Goal: Check status: Check status

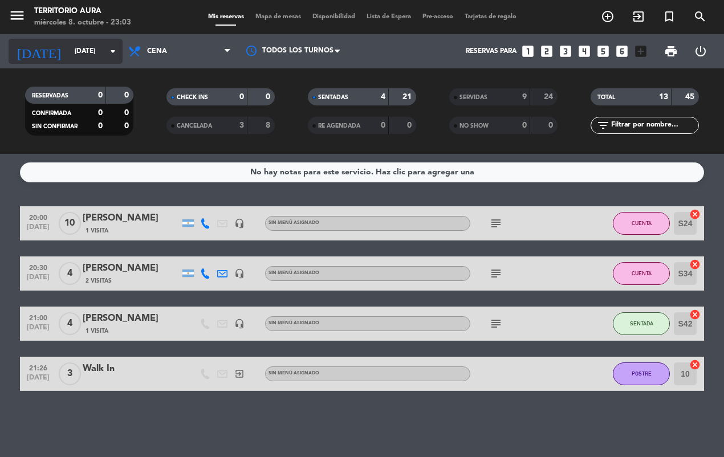
click at [92, 51] on input "[DATE]" at bounding box center [114, 51] width 90 height 19
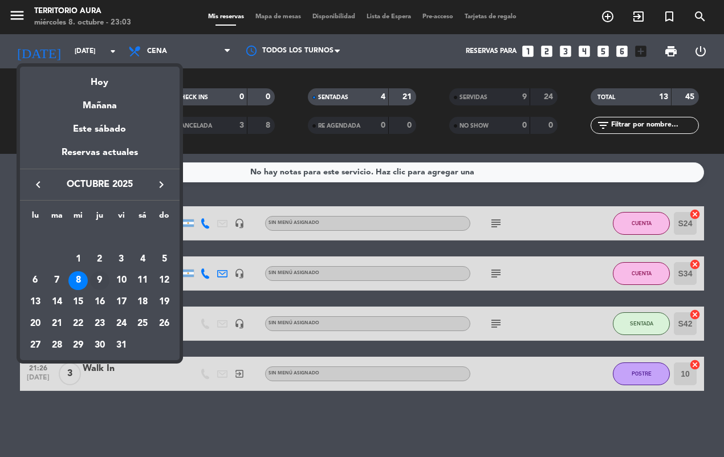
click at [95, 281] on div "9" at bounding box center [99, 281] width 19 height 19
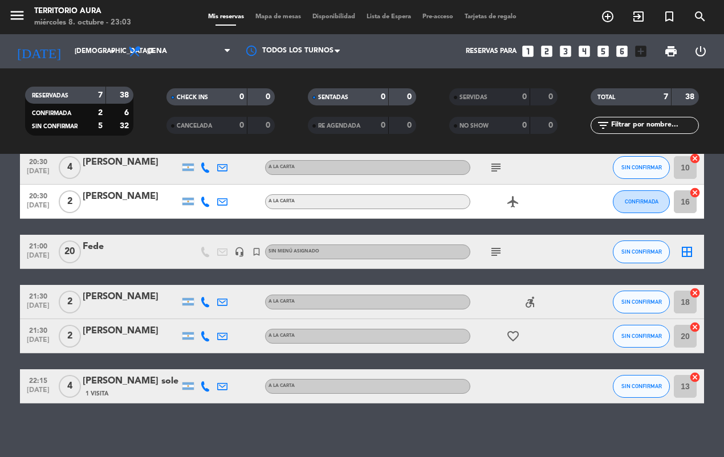
scroll to position [109, 0]
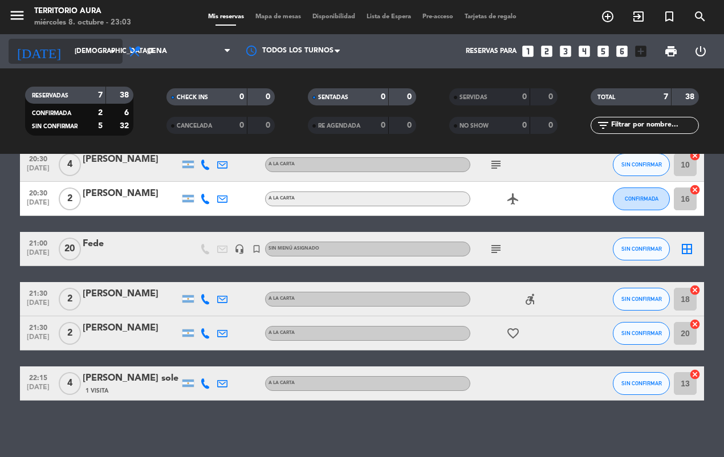
click at [98, 49] on input "[DEMOGRAPHIC_DATA][DATE]" at bounding box center [114, 51] width 90 height 19
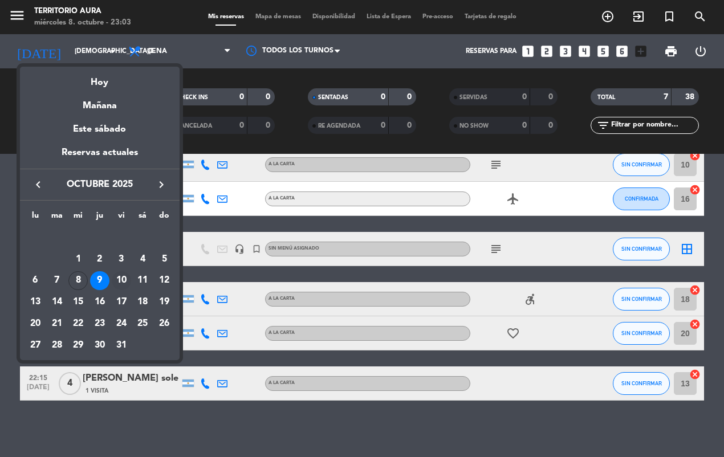
click at [118, 282] on div "10" at bounding box center [121, 281] width 19 height 19
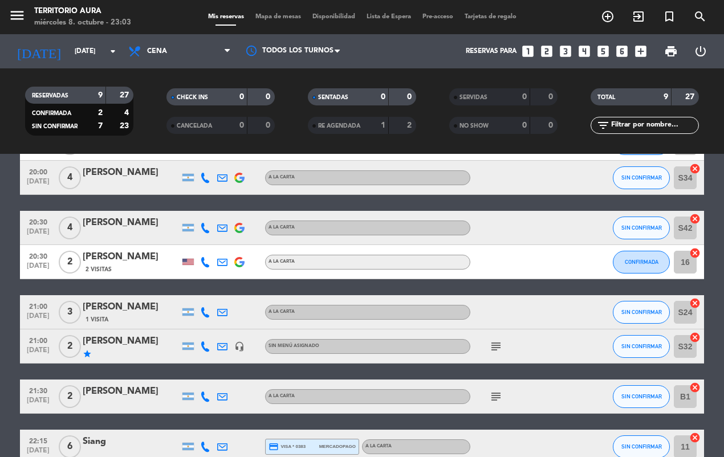
scroll to position [177, 0]
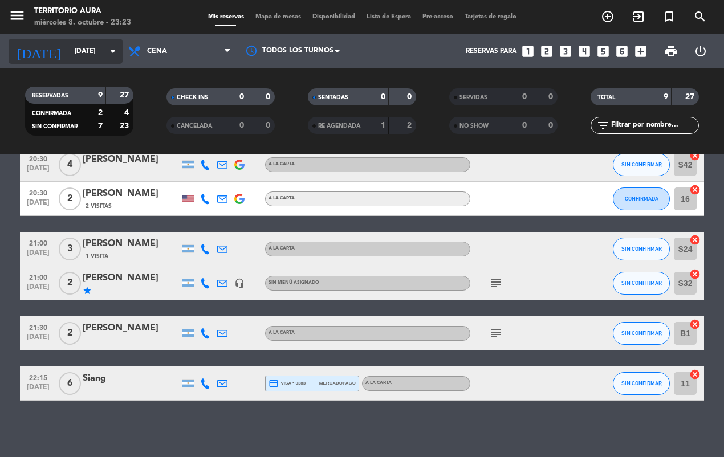
click at [97, 51] on input "[DATE]" at bounding box center [114, 51] width 90 height 19
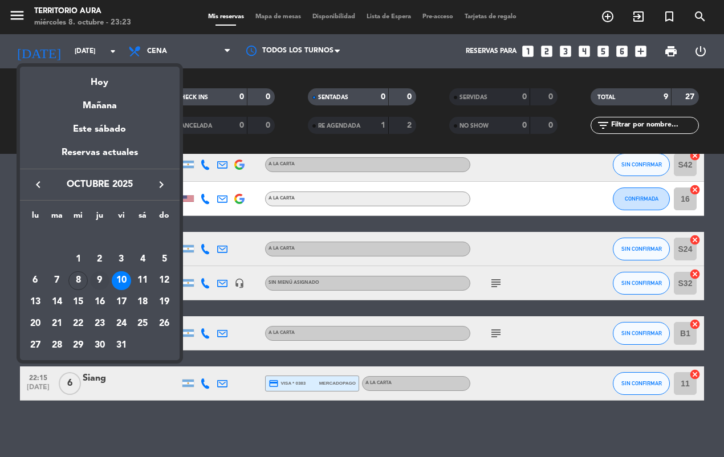
click at [100, 280] on div "9" at bounding box center [99, 281] width 19 height 19
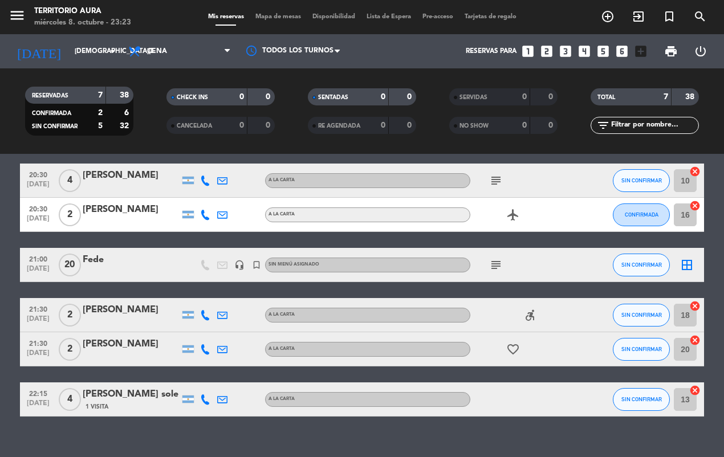
scroll to position [109, 0]
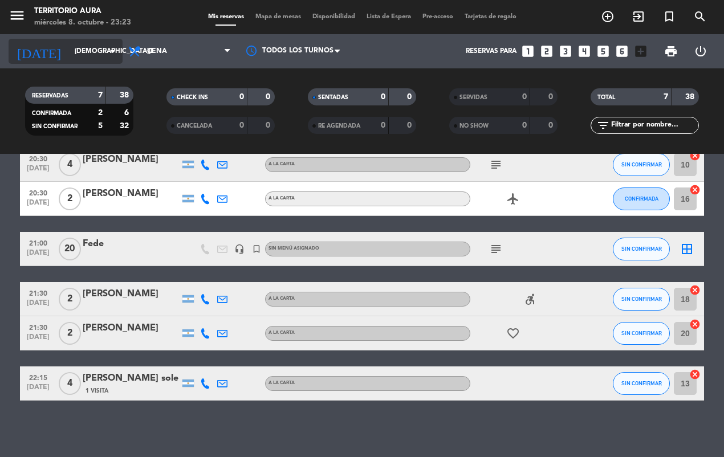
click at [93, 51] on input "[DEMOGRAPHIC_DATA][DATE]" at bounding box center [114, 51] width 90 height 19
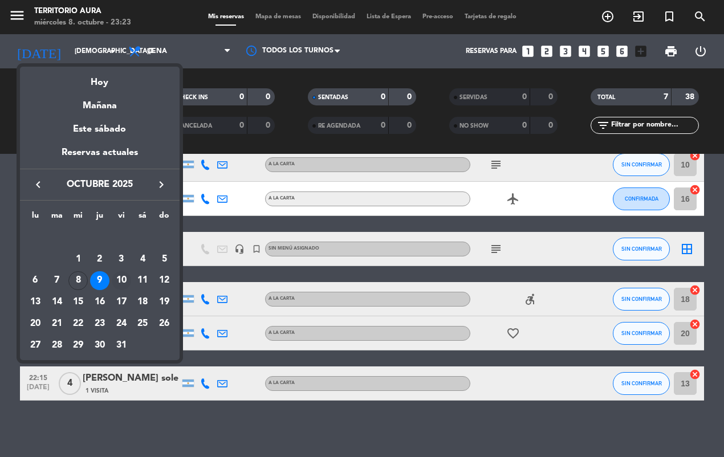
click at [126, 281] on div "10" at bounding box center [121, 281] width 19 height 19
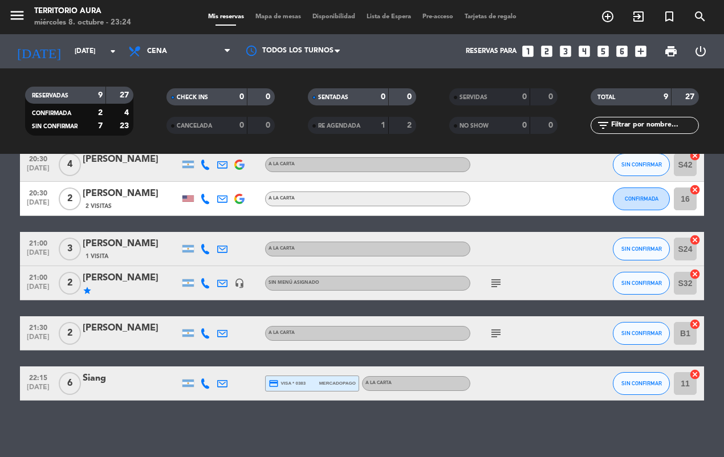
scroll to position [177, 0]
click at [97, 51] on input "[DATE]" at bounding box center [114, 51] width 90 height 19
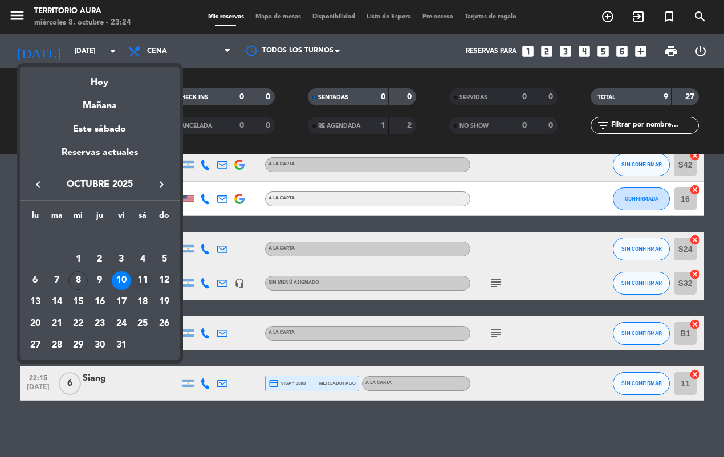
click at [147, 280] on div "11" at bounding box center [142, 281] width 19 height 19
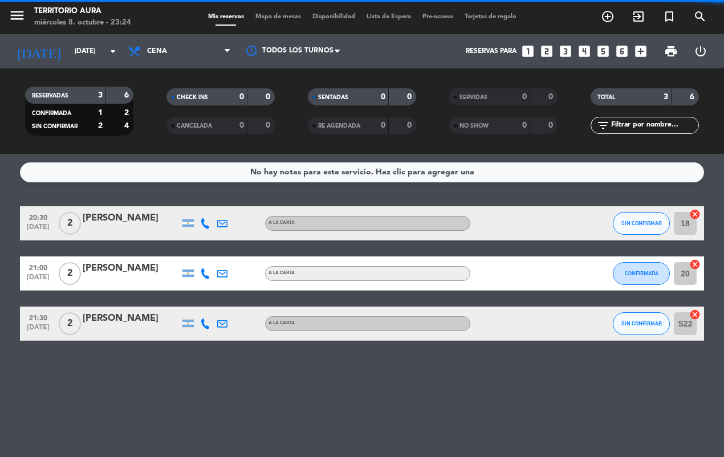
scroll to position [0, 0]
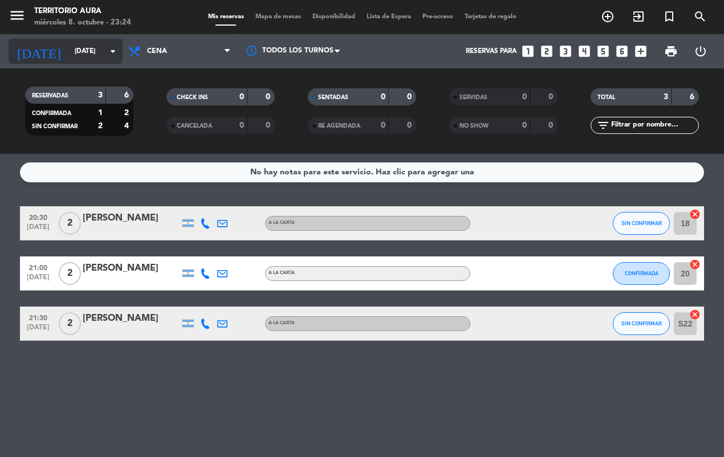
click at [92, 48] on input "[DATE]" at bounding box center [114, 51] width 90 height 19
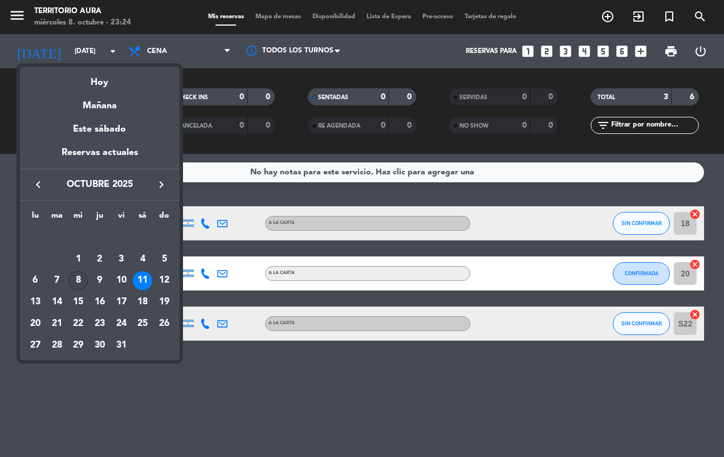
click at [78, 278] on div "8" at bounding box center [77, 281] width 19 height 19
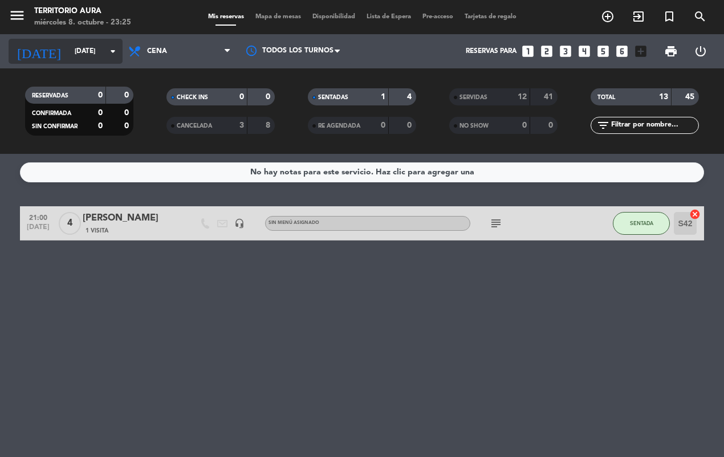
click at [107, 51] on icon "arrow_drop_down" at bounding box center [113, 51] width 14 height 14
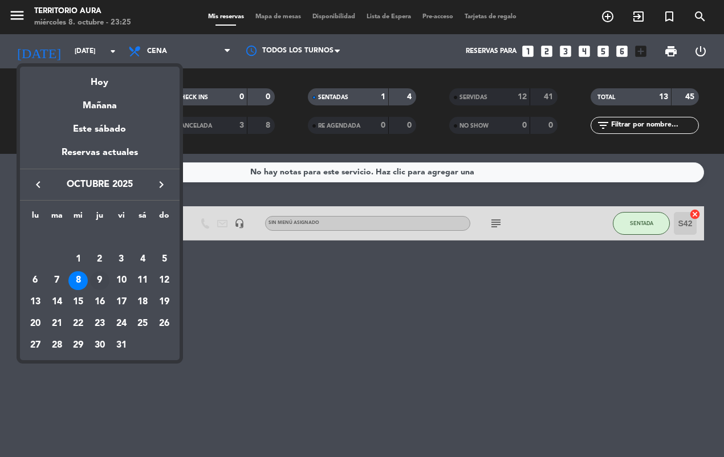
click at [100, 284] on div "9" at bounding box center [99, 281] width 19 height 19
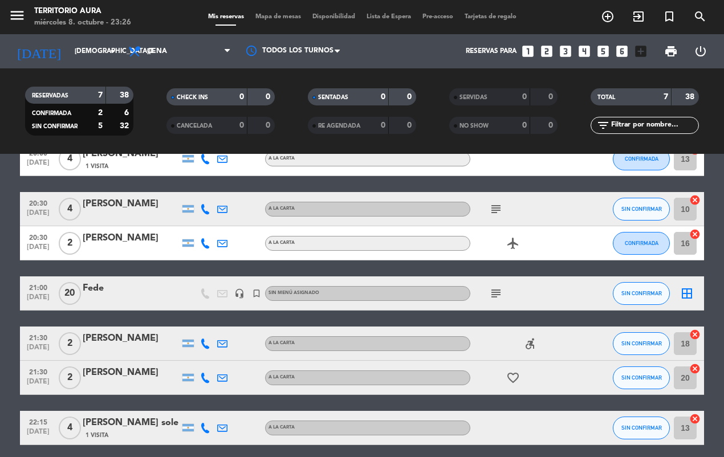
scroll to position [109, 0]
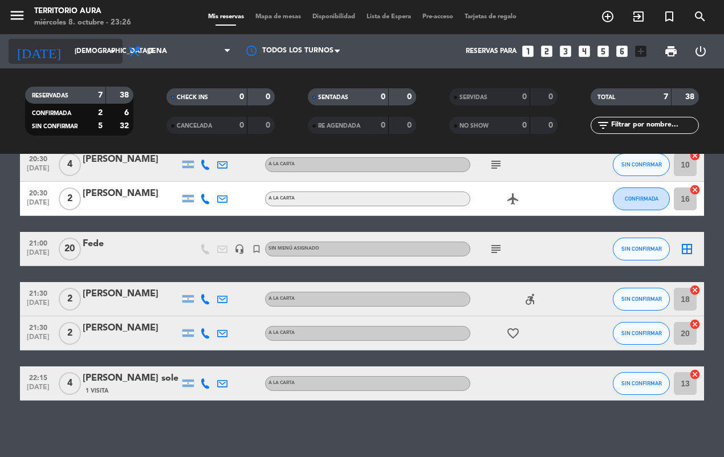
click at [77, 51] on input "[DEMOGRAPHIC_DATA][DATE]" at bounding box center [114, 51] width 90 height 19
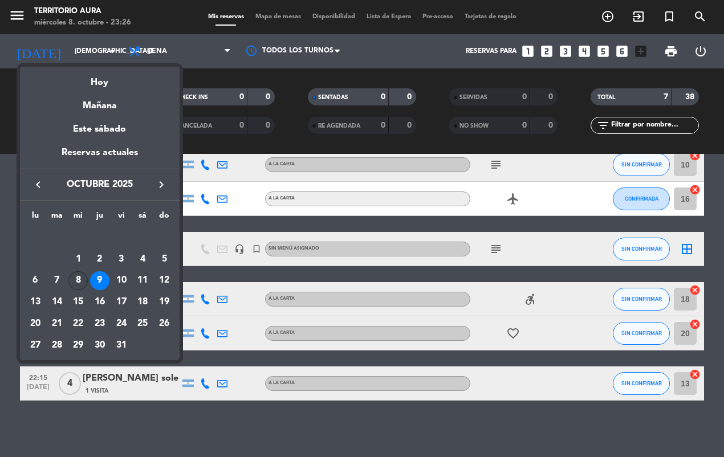
click at [78, 284] on div "8" at bounding box center [77, 281] width 19 height 19
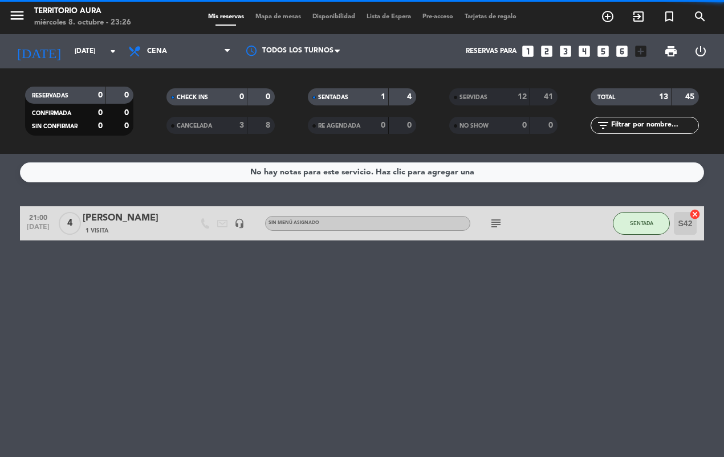
scroll to position [0, 0]
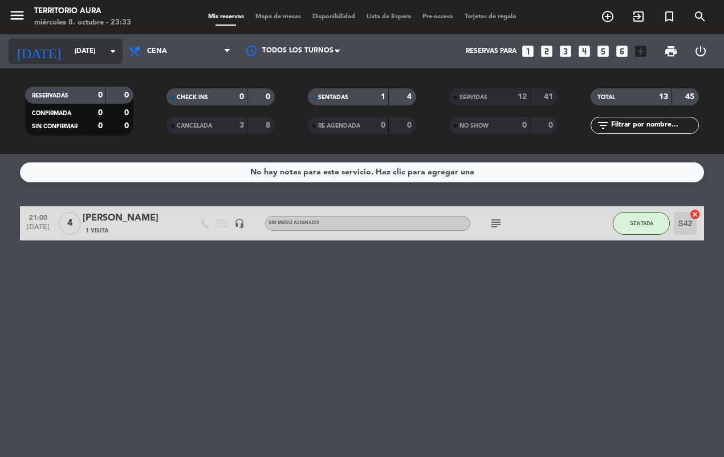
click at [69, 51] on input "[DATE]" at bounding box center [114, 51] width 90 height 19
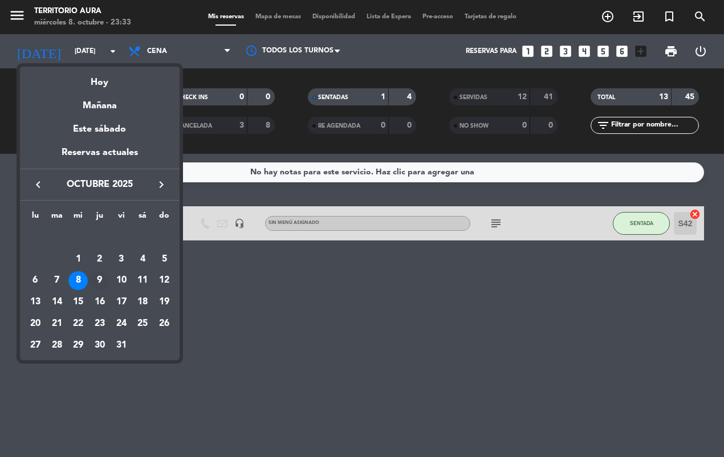
click at [101, 282] on div "9" at bounding box center [99, 281] width 19 height 19
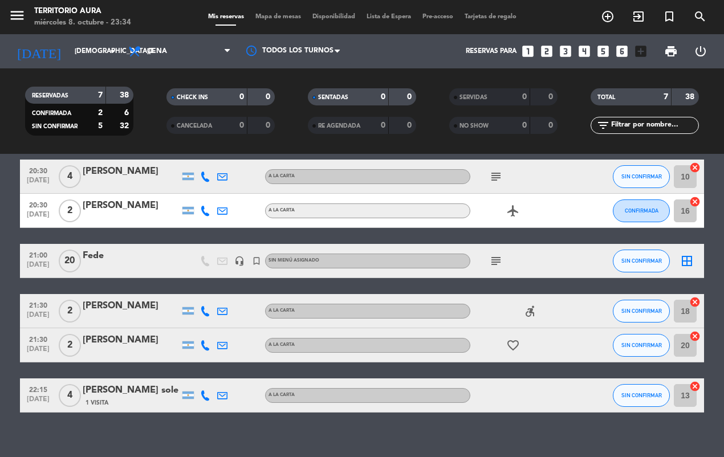
scroll to position [109, 0]
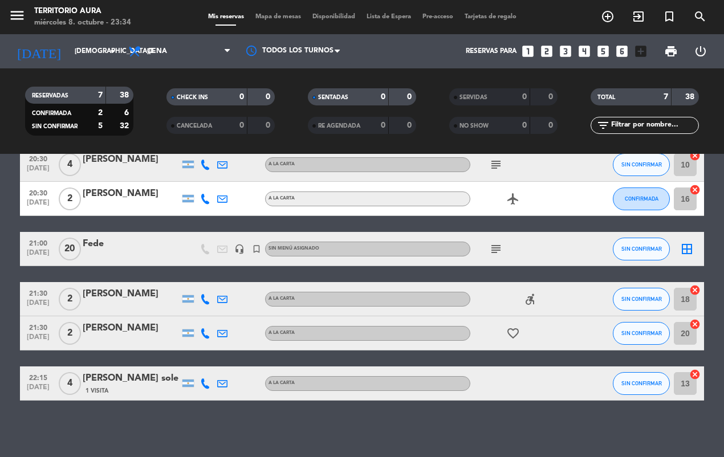
click at [534, 301] on icon "accessible_forward" at bounding box center [531, 300] width 14 height 14
click at [515, 334] on icon "favorite_border" at bounding box center [514, 334] width 14 height 14
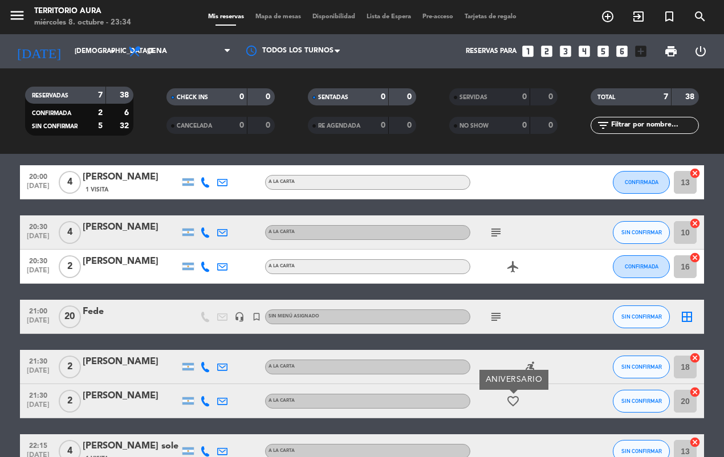
scroll to position [41, 0]
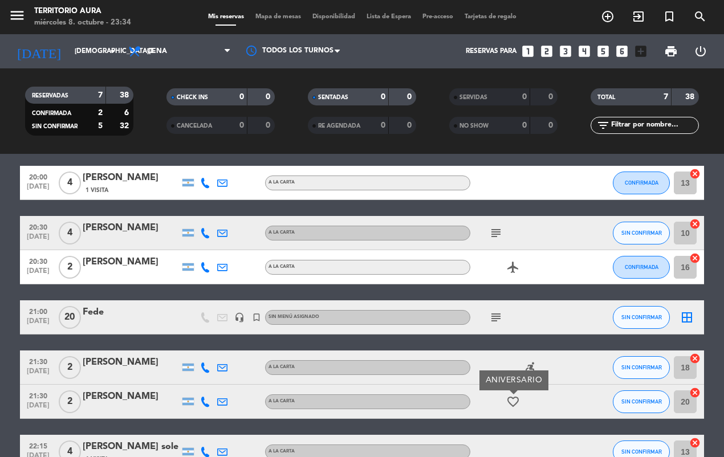
click at [496, 320] on icon "subject" at bounding box center [496, 318] width 14 height 14
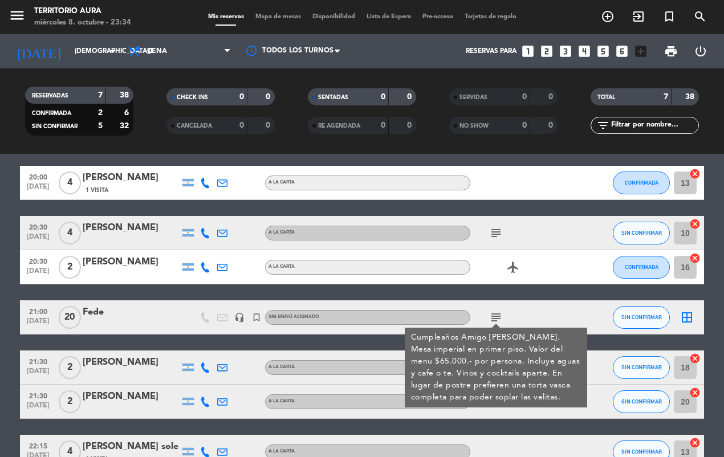
click at [452, 272] on div "A LA CARTA" at bounding box center [367, 267] width 205 height 15
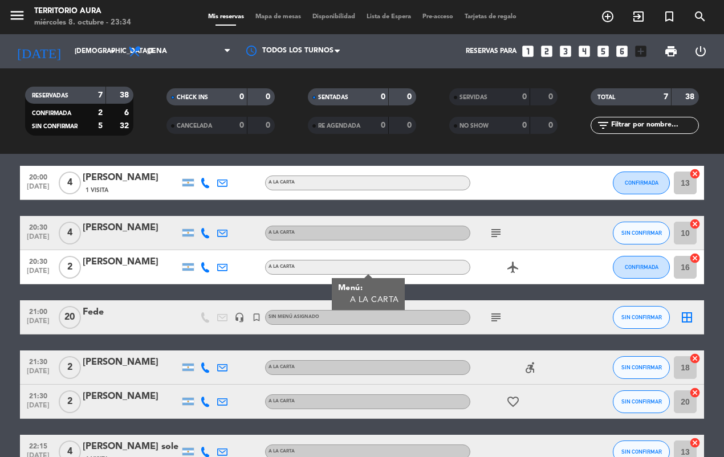
click at [502, 226] on icon "subject" at bounding box center [496, 233] width 14 height 14
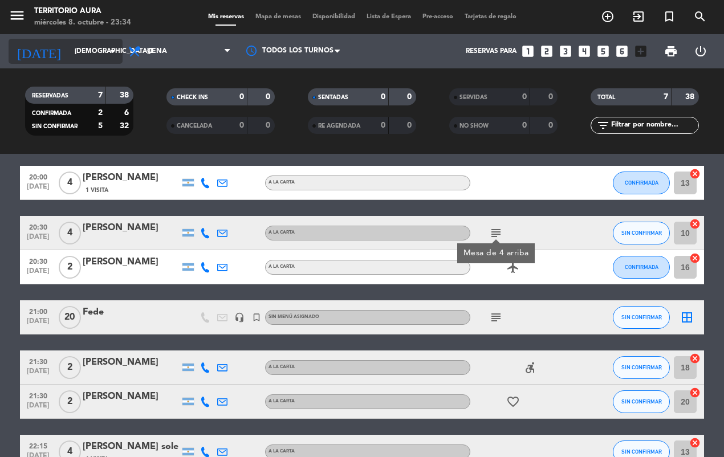
click at [69, 52] on input "[DEMOGRAPHIC_DATA][DATE]" at bounding box center [114, 51] width 90 height 19
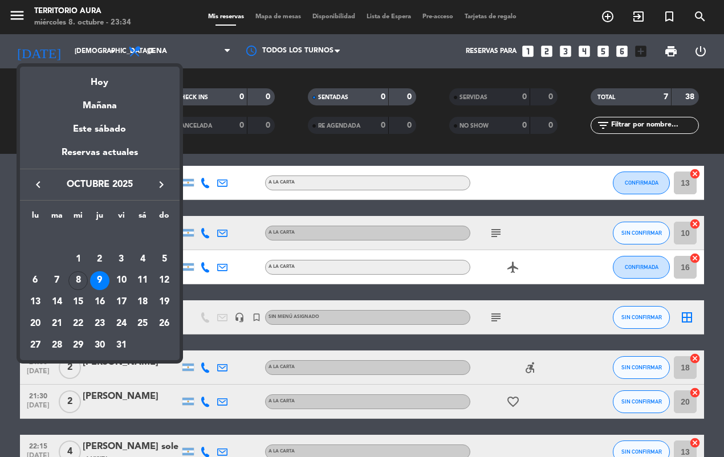
click at [100, 280] on div "9" at bounding box center [99, 281] width 19 height 19
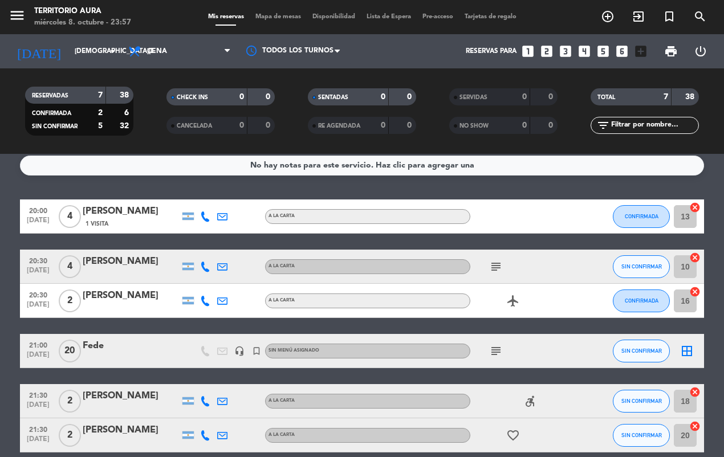
scroll to position [0, 0]
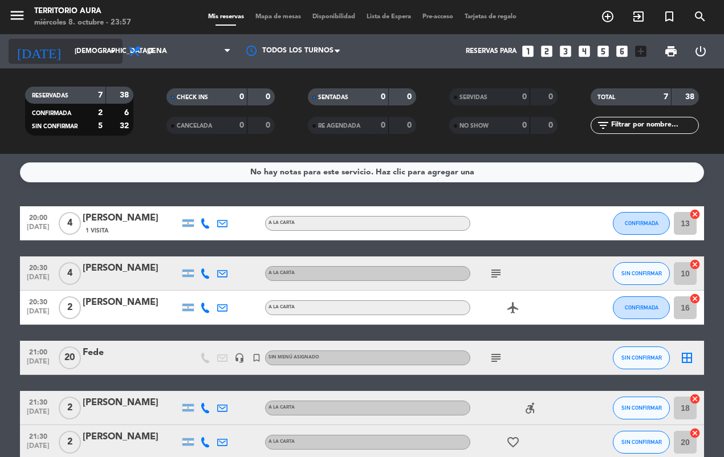
click at [111, 51] on icon "arrow_drop_down" at bounding box center [113, 51] width 14 height 14
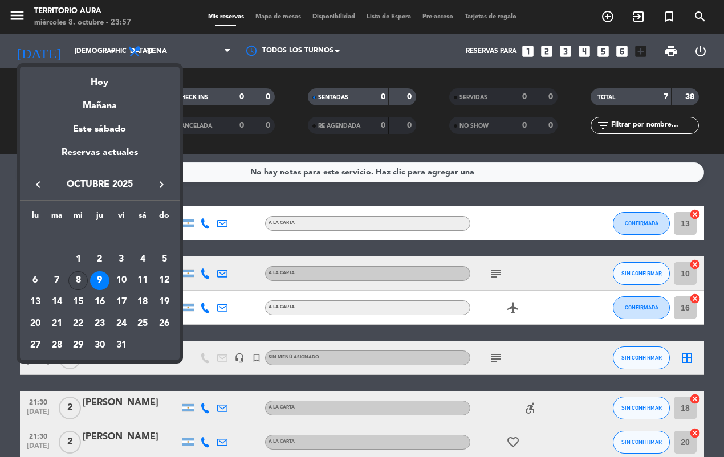
click at [78, 275] on div "8" at bounding box center [77, 281] width 19 height 19
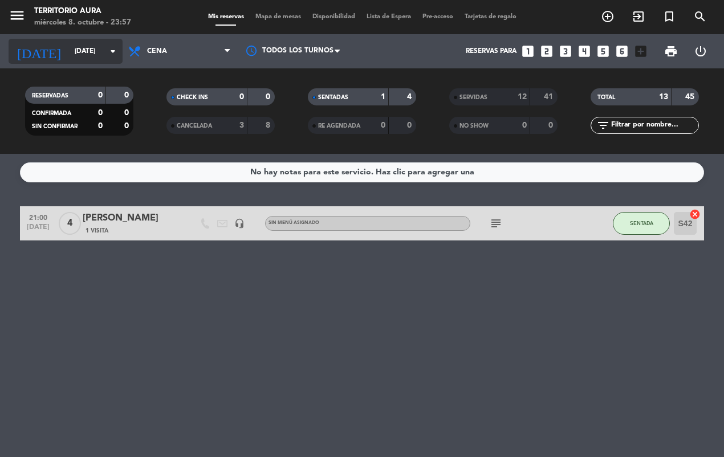
click at [86, 51] on input "[DATE]" at bounding box center [114, 51] width 90 height 19
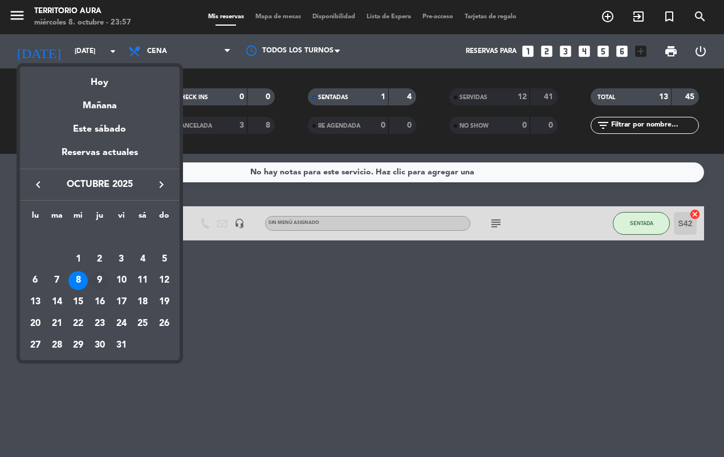
click at [100, 283] on div "9" at bounding box center [99, 281] width 19 height 19
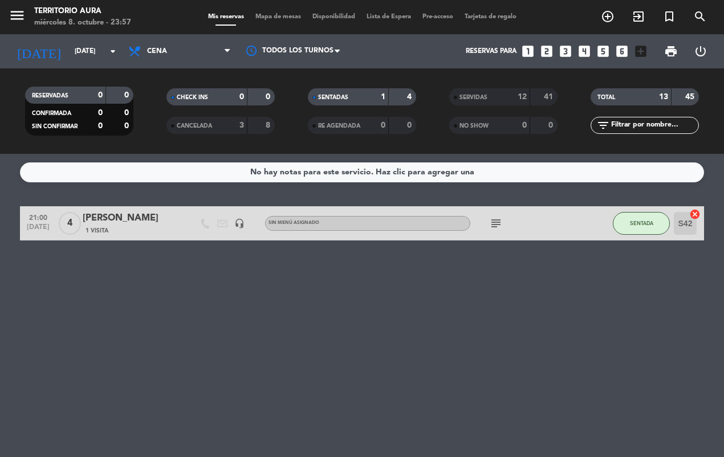
type input "[DEMOGRAPHIC_DATA][DATE]"
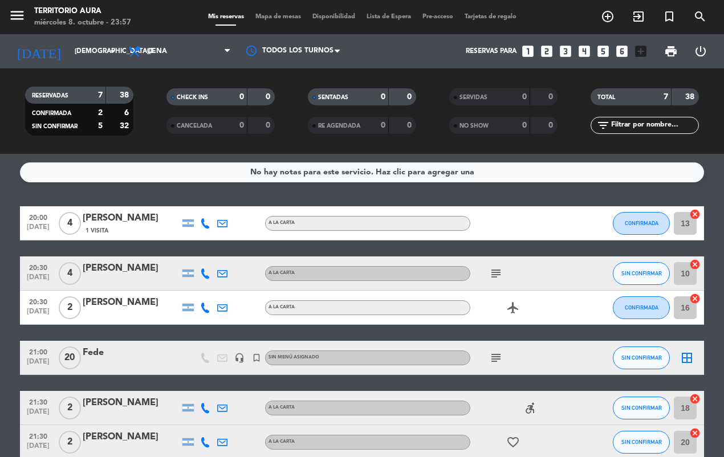
click at [495, 272] on icon "subject" at bounding box center [496, 274] width 14 height 14
click at [513, 309] on icon "airplanemode_active" at bounding box center [514, 308] width 14 height 14
click at [496, 361] on icon "subject" at bounding box center [496, 358] width 14 height 14
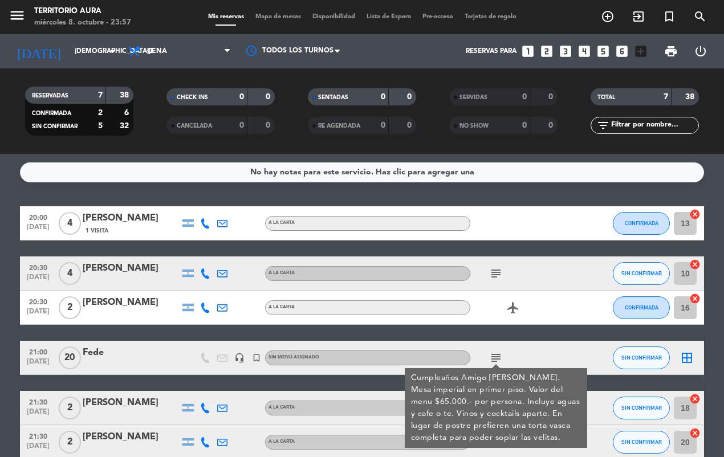
click at [584, 351] on div at bounding box center [588, 358] width 31 height 34
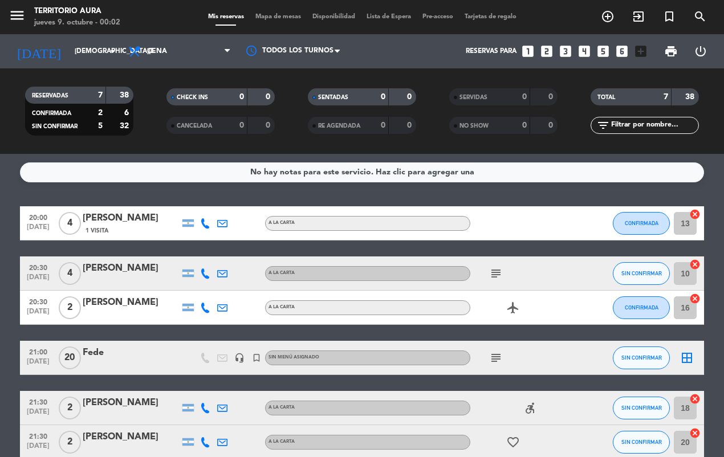
scroll to position [109, 0]
